Goal: Use online tool/utility: Use online tool/utility

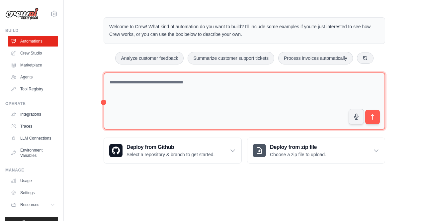
click at [190, 85] on textarea at bounding box center [243, 100] width 281 height 57
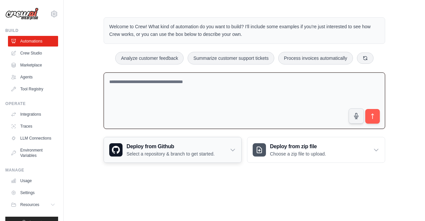
paste textarea "**********"
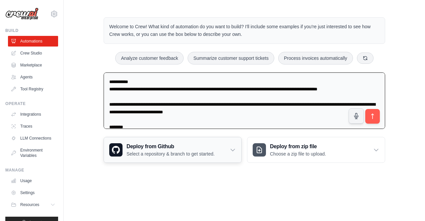
scroll to position [484, 0]
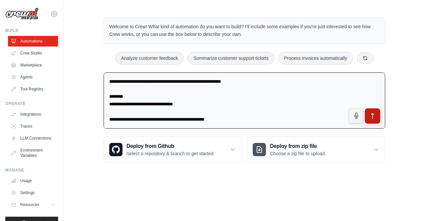
type textarea "**********"
click at [374, 117] on icon "submit" at bounding box center [372, 115] width 7 height 7
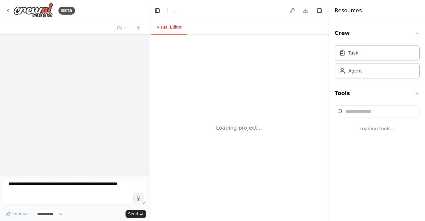
select select "****"
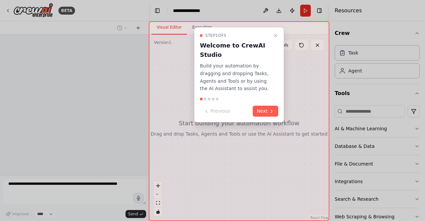
scroll to position [146, 0]
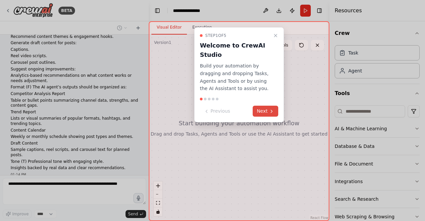
click at [265, 106] on button "Next" at bounding box center [265, 110] width 26 height 11
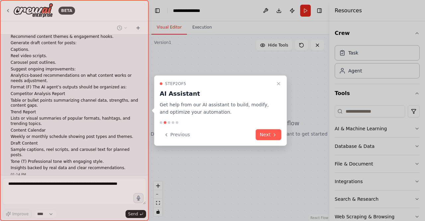
click at [269, 128] on div "Step 2 of 5 AI Assistant Get help from our AI assistant to build, modify, and o…" at bounding box center [220, 110] width 133 height 71
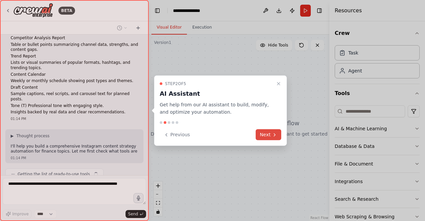
click at [270, 134] on button "Next" at bounding box center [268, 134] width 26 height 11
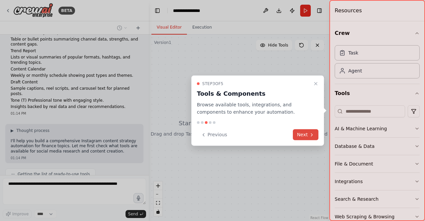
click at [311, 135] on icon at bounding box center [311, 134] width 5 height 5
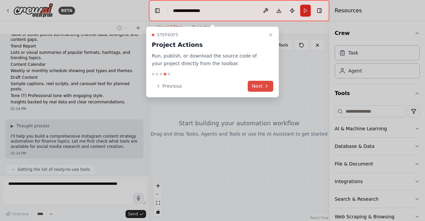
scroll to position [250, 0]
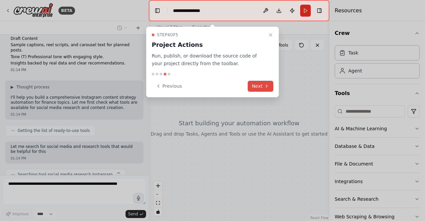
click at [263, 89] on button "Next" at bounding box center [260, 86] width 26 height 11
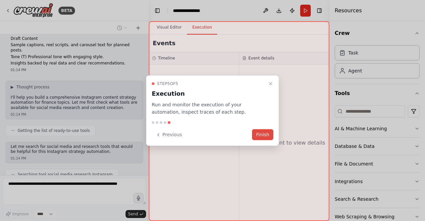
click at [266, 136] on button "Finish" at bounding box center [262, 134] width 21 height 11
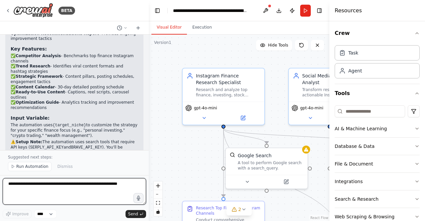
scroll to position [964, 0]
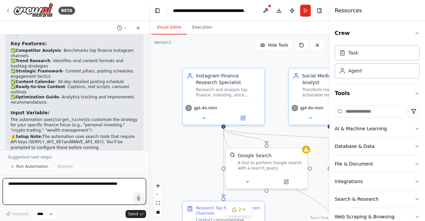
click at [55, 187] on textarea at bounding box center [74, 191] width 143 height 27
type textarea "**********"
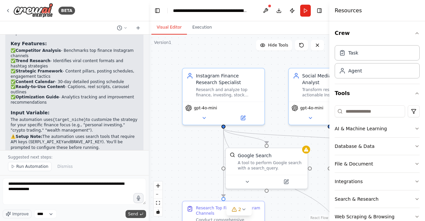
click at [133, 216] on span "Send" at bounding box center [133, 213] width 10 height 5
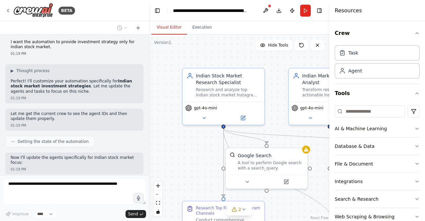
scroll to position [1148, 0]
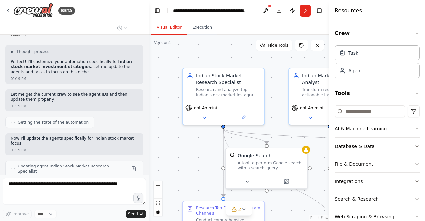
click at [411, 130] on button "AI & Machine Learning" at bounding box center [376, 128] width 85 height 17
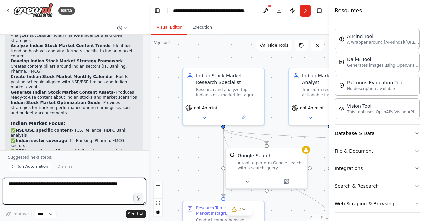
scroll to position [1668, 0]
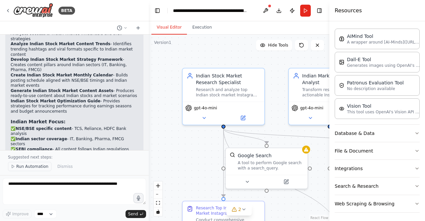
click at [36, 167] on span "Run Automation" at bounding box center [32, 166] width 32 height 5
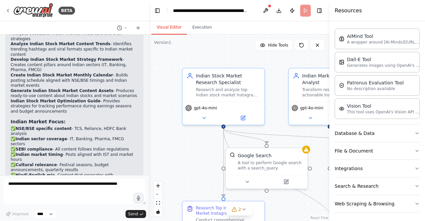
scroll to position [1643, 0]
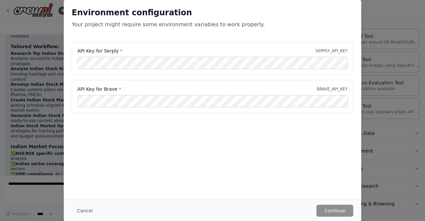
click at [174, 69] on div "API Key for Serply * SERPLY_API_KEY" at bounding box center [212, 58] width 281 height 33
click at [84, 208] on button "Cancel" at bounding box center [85, 210] width 26 height 12
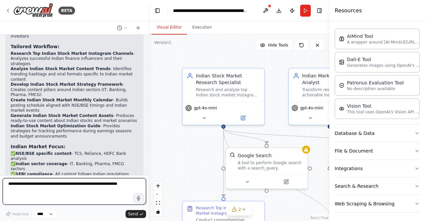
click at [53, 187] on textarea at bounding box center [74, 191] width 143 height 27
type textarea "**********"
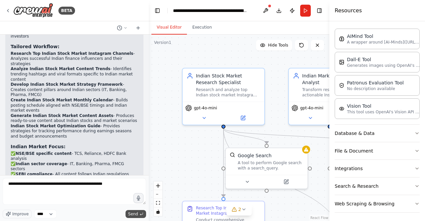
click at [131, 210] on button "Send" at bounding box center [135, 214] width 21 height 8
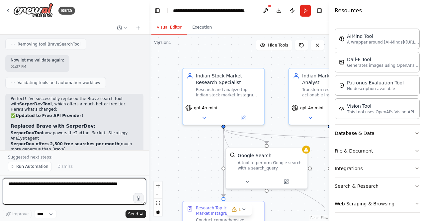
scroll to position [2298, 0]
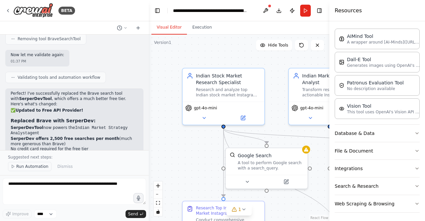
click at [32, 164] on span "Run Automation" at bounding box center [32, 166] width 32 height 5
